Goal: Check status

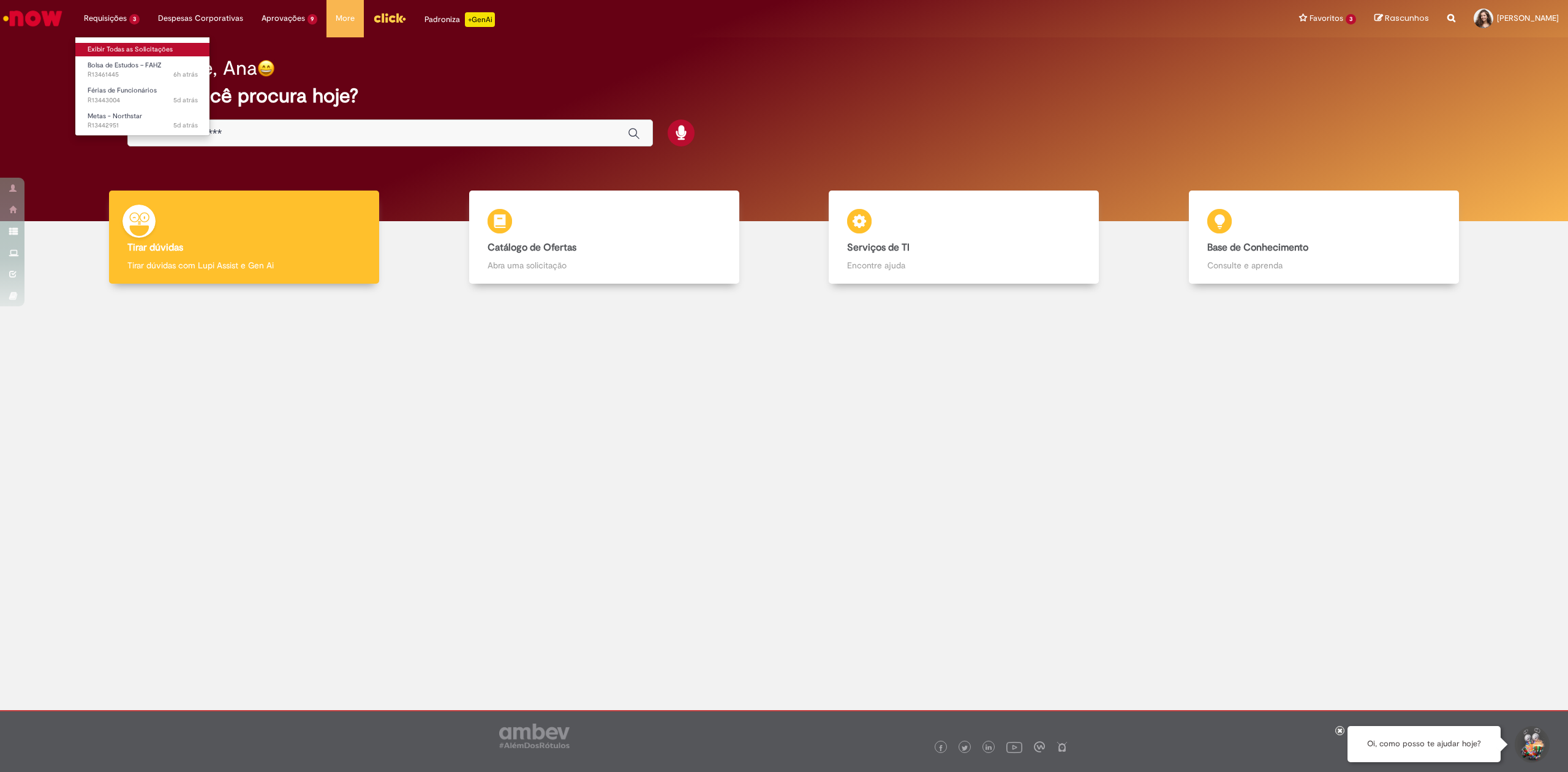
click at [113, 43] on link "Exibir Todas as Solicitações" at bounding box center [142, 49] width 135 height 13
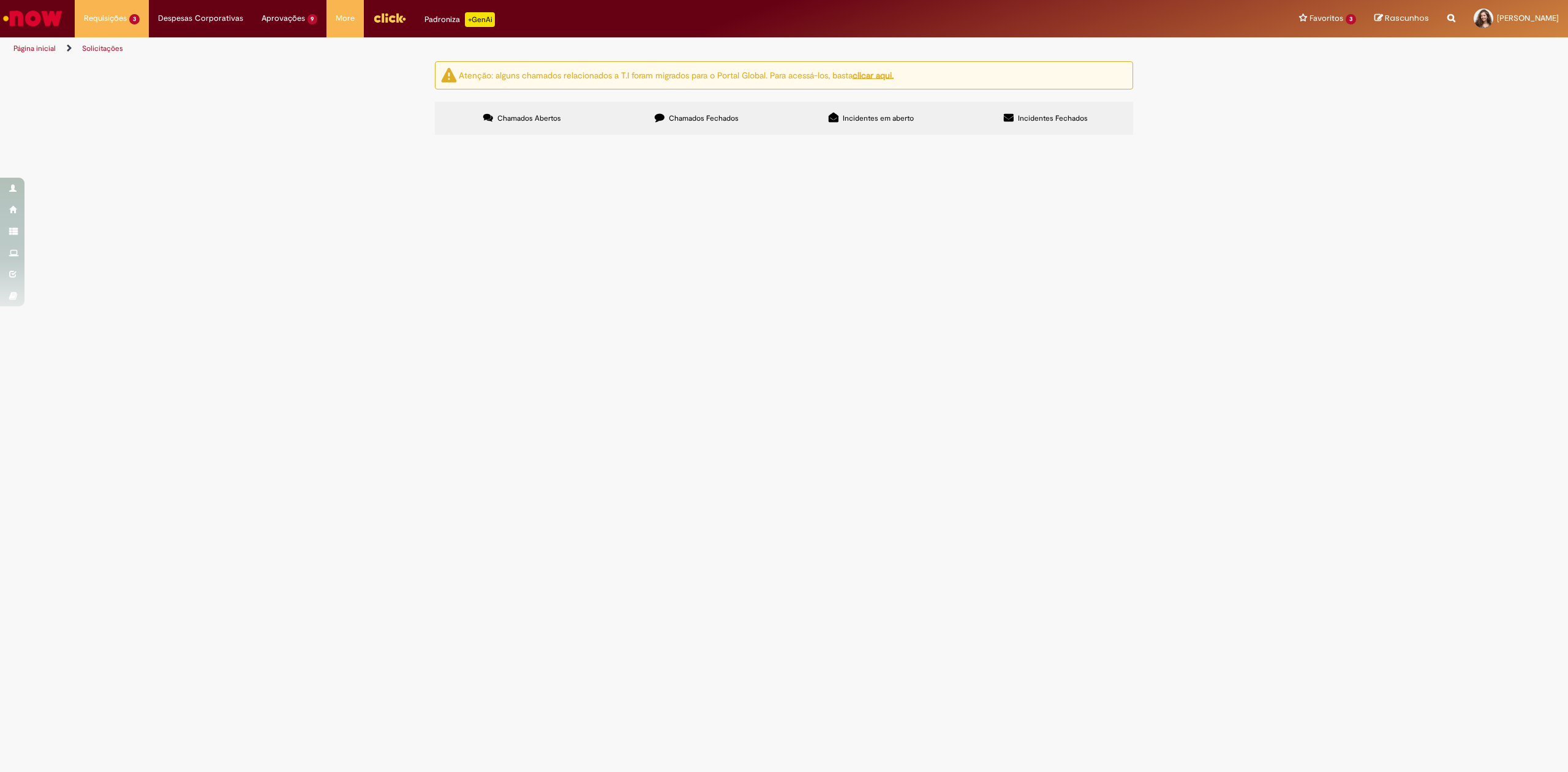
click at [0, 0] on span "Olá, conforme chamado aberto - R13417891 "O status do meu conecta (meses de jul…" at bounding box center [0, 0] width 0 height 0
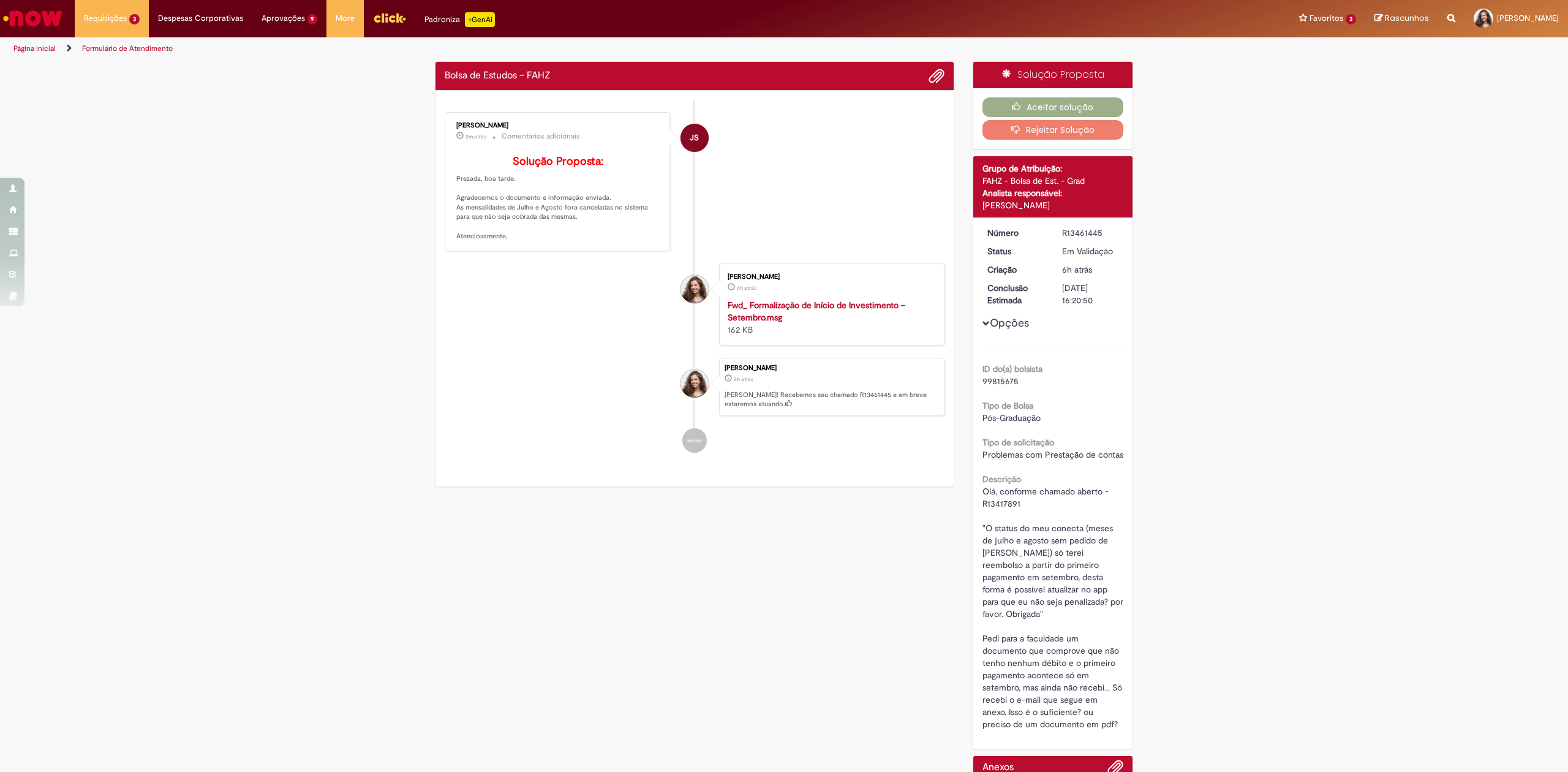
click at [679, 242] on div "JS" at bounding box center [694, 247] width 30 height 250
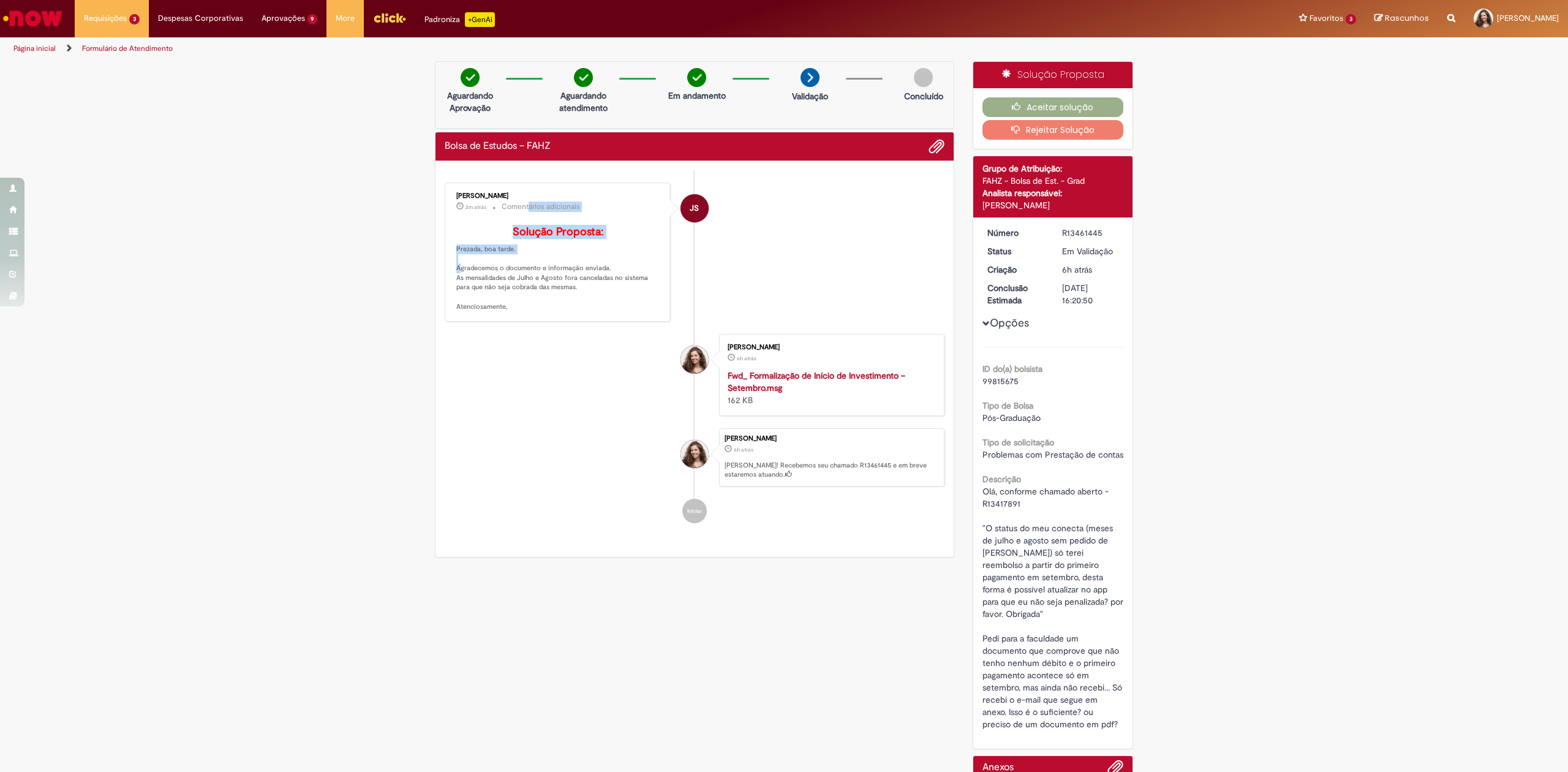
drag, startPoint x: 476, startPoint y: 212, endPoint x: 523, endPoint y: 213, distance: 47.0
click at [523, 213] on div "[PERSON_NAME] 2m atrás 2 minutos atrás Comentários adicionais Solução Proposta:…" at bounding box center [558, 252] width 218 height 132
click at [503, 302] on p "Solução Proposta: Prezada, boa tarde. Agradecemos o documento e informação envi…" at bounding box center [558, 268] width 204 height 85
drag, startPoint x: 463, startPoint y: 300, endPoint x: 597, endPoint y: 309, distance: 134.3
click at [597, 309] on p "Solução Proposta: Prezada, boa tarde. Agradecemos o documento e informação envi…" at bounding box center [558, 268] width 204 height 85
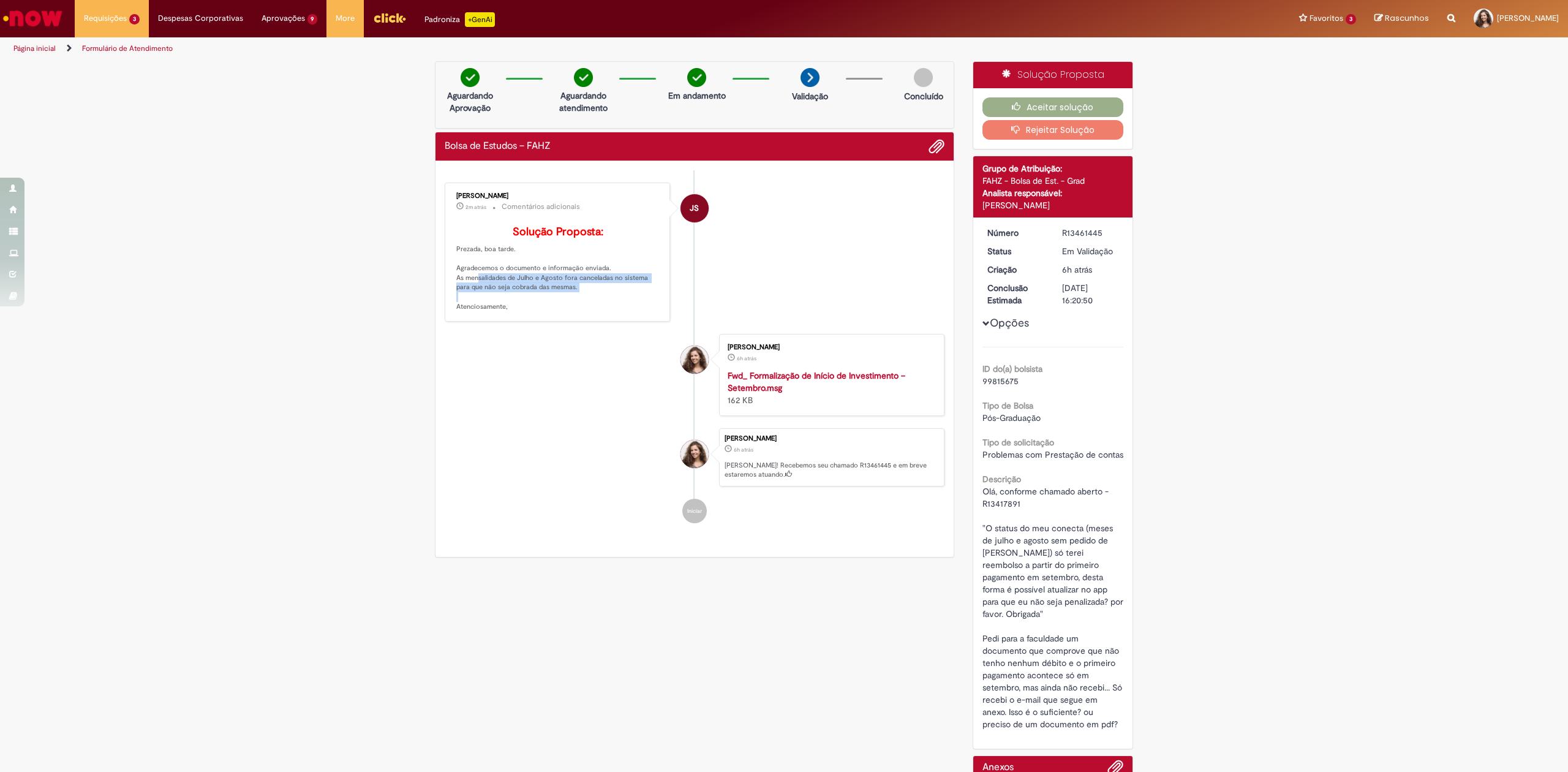
click at [606, 312] on p "Solução Proposta: Prezada, boa tarde. Agradecemos o documento e informação envi…" at bounding box center [558, 268] width 204 height 85
drag, startPoint x: 478, startPoint y: 307, endPoint x: 449, endPoint y: 263, distance: 52.7
click at [449, 263] on div "[PERSON_NAME] 2m atrás 2 minutos atrás Comentários adicionais Solução Proposta:…" at bounding box center [558, 252] width 218 height 132
click at [1057, 103] on button "Aceitar solução" at bounding box center [1053, 107] width 141 height 20
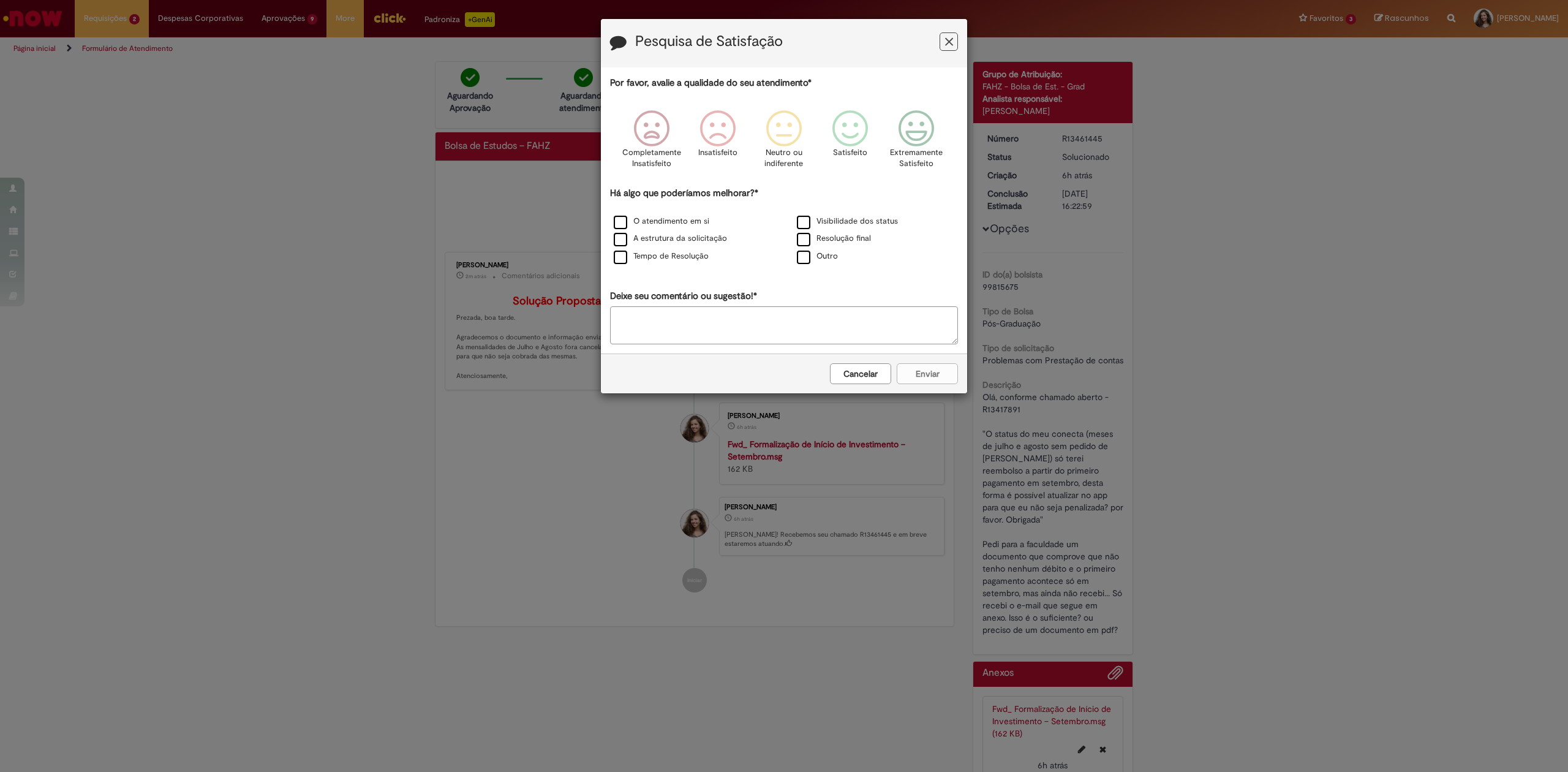
click at [950, 43] on icon "Feedback" at bounding box center [949, 42] width 8 height 13
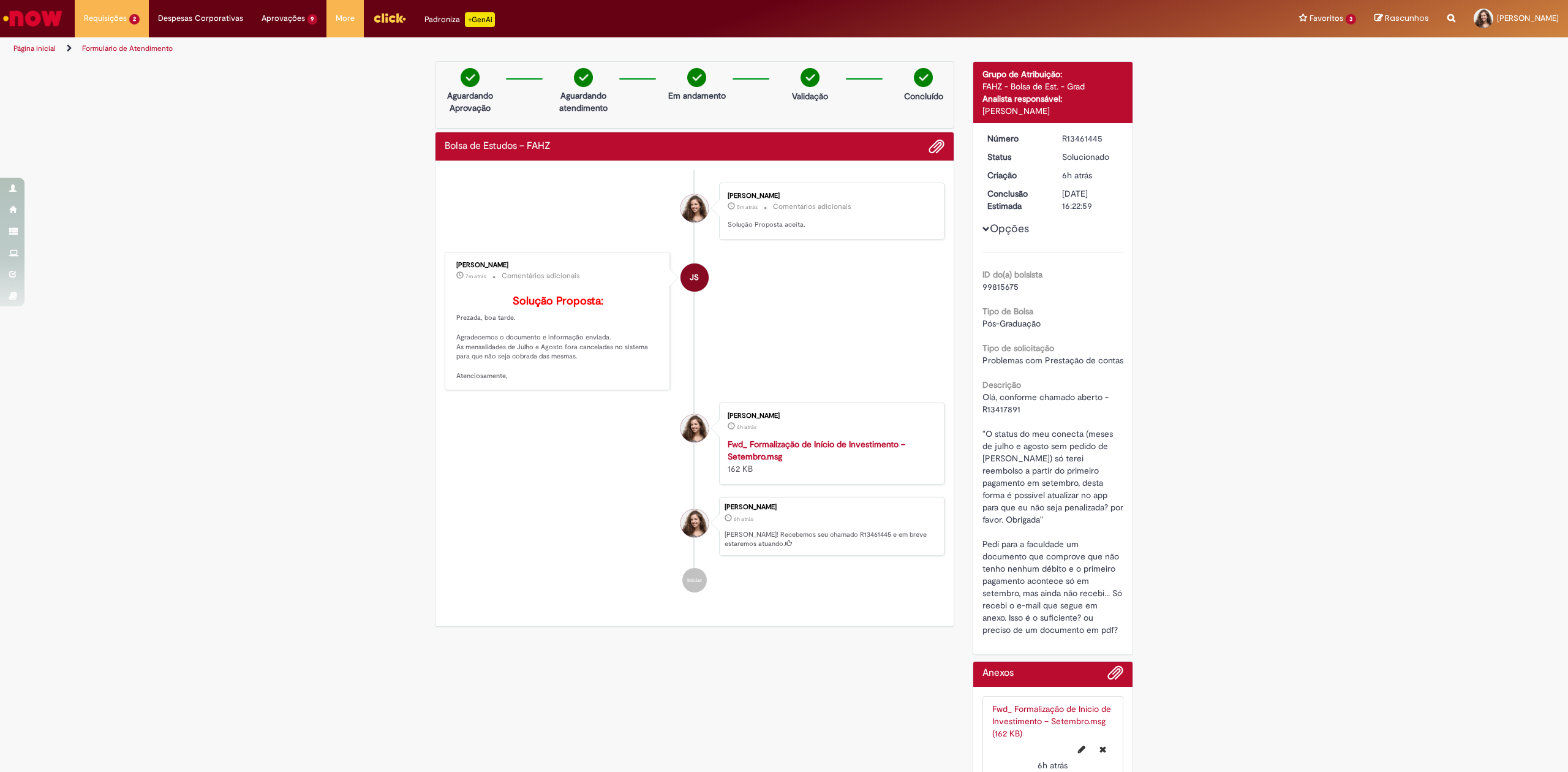
click at [522, 464] on li "[PERSON_NAME] 6h atrás 6 horas atrás Fwd_ Formalização de Início de Investiment…" at bounding box center [695, 444] width 500 height 82
drag, startPoint x: 474, startPoint y: 365, endPoint x: 582, endPoint y: 374, distance: 108.4
click at [582, 374] on p "Solução Proposta: Prezada, boa tarde. Agradecemos o documento e informação envi…" at bounding box center [558, 338] width 204 height 85
click at [593, 377] on p "Solução Proposta: Prezada, boa tarde. Agradecemos o documento e informação envi…" at bounding box center [558, 338] width 204 height 85
drag, startPoint x: 530, startPoint y: 393, endPoint x: 456, endPoint y: 327, distance: 99.2
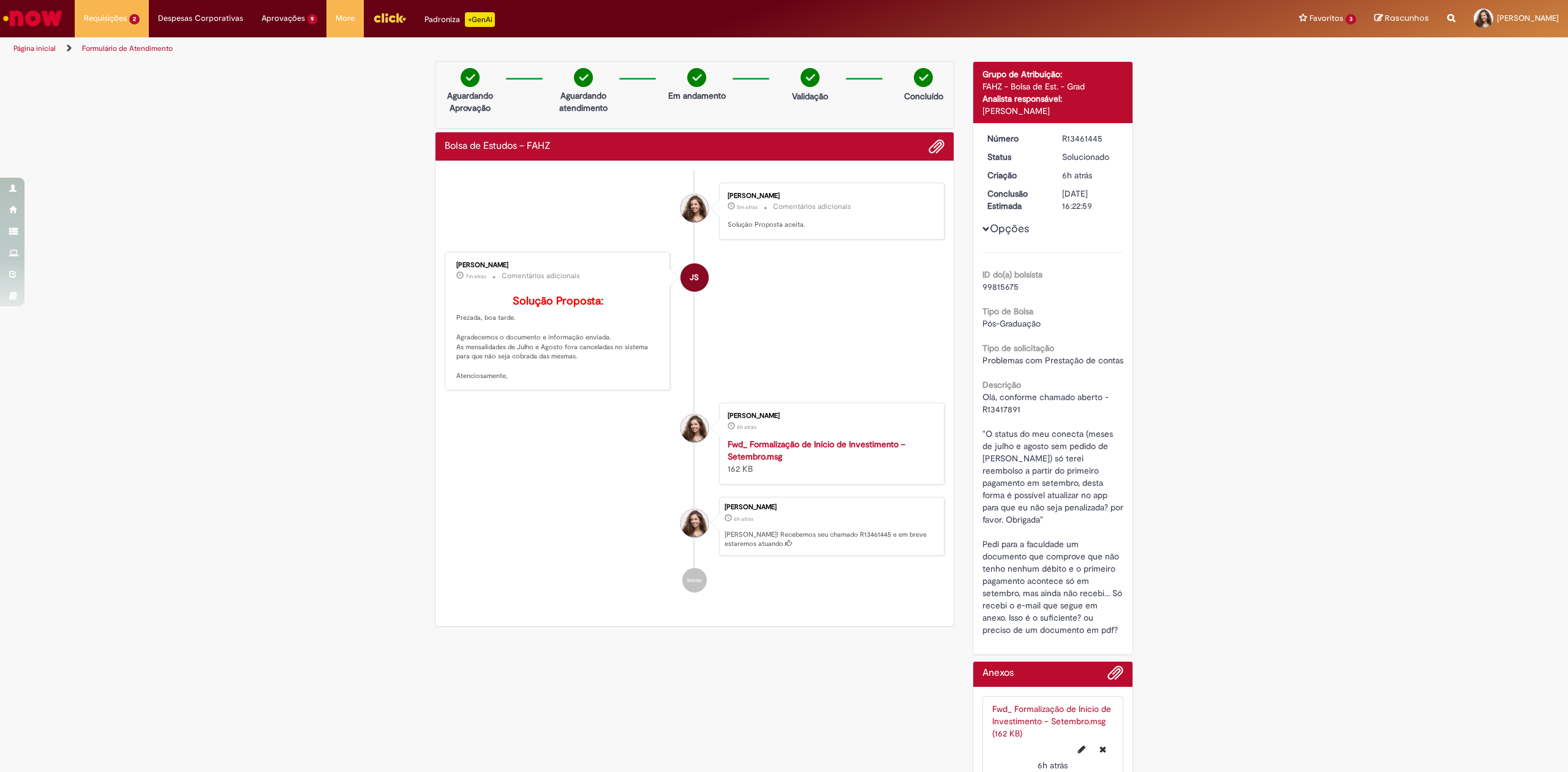
click at [456, 327] on p "Solução Proposta: Prezada, boa tarde. Agradecemos o documento e informação envi…" at bounding box center [558, 338] width 204 height 85
click at [503, 476] on li "[PERSON_NAME] 6h atrás 6 horas atrás Fwd_ Formalização de Início de Investiment…" at bounding box center [695, 444] width 500 height 82
click at [30, 45] on link "Página inicial" at bounding box center [34, 48] width 43 height 10
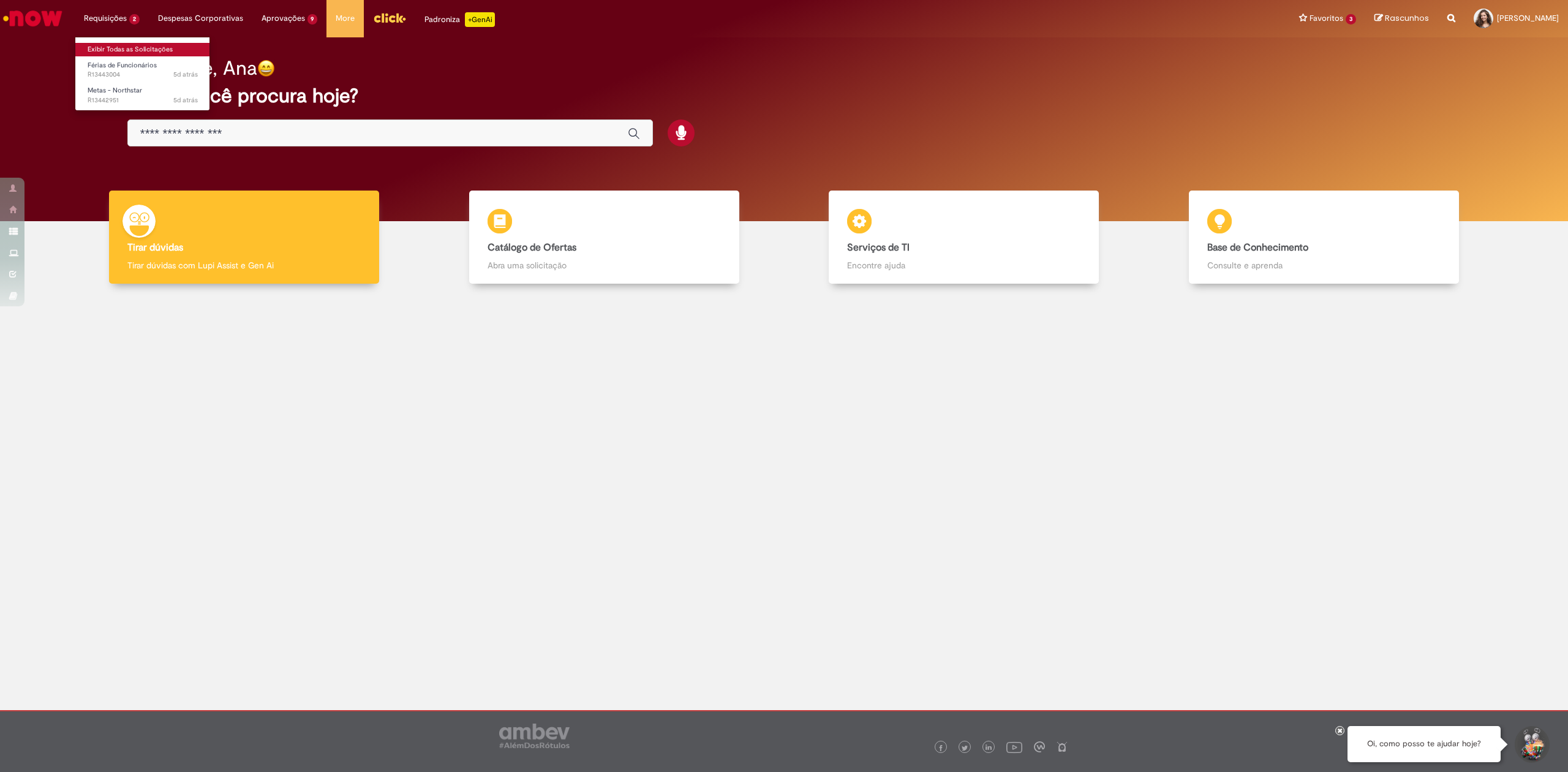
click at [128, 44] on link "Exibir Todas as Solicitações" at bounding box center [142, 49] width 135 height 13
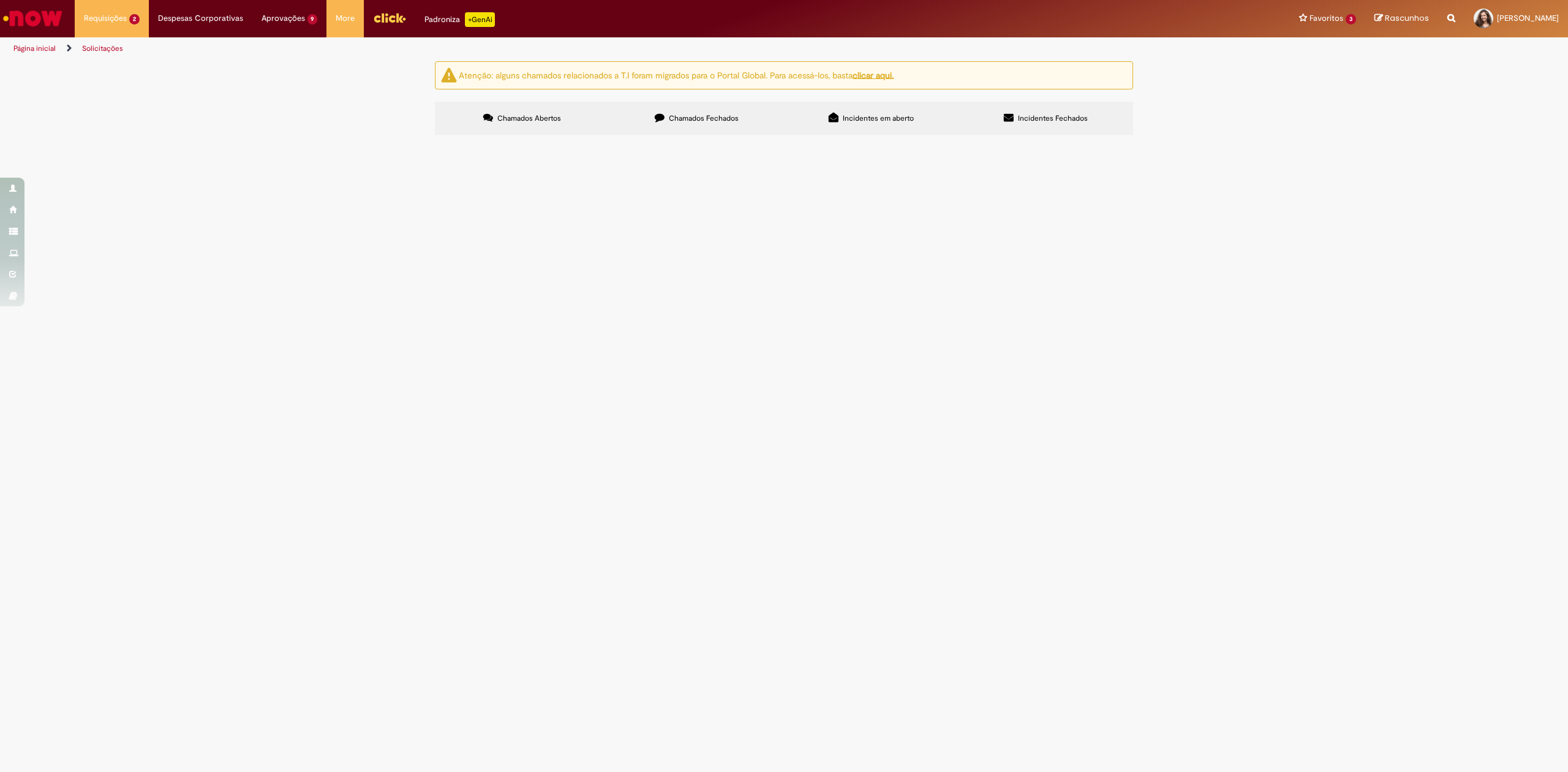
click at [0, 0] on span "Olá, bom dia Preciso que sejam feitas duas atualizações nas metas de dois colab…" at bounding box center [0, 0] width 0 height 0
